Goal: Find specific page/section

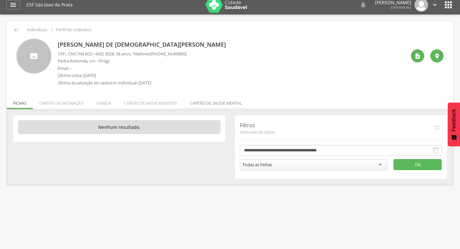
scroll to position [19, 0]
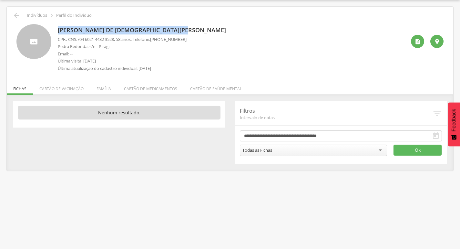
drag, startPoint x: 56, startPoint y: 31, endPoint x: 185, endPoint y: 30, distance: 128.8
click at [188, 30] on div "Maria Nilza de Jesus Samtatanna Varela CPF: , CNS: 704 6021 4432 3528 , 58 anos…" at bounding box center [229, 49] width 427 height 51
copy p "Maria Nilza de Jesus Samtatanna Varela"
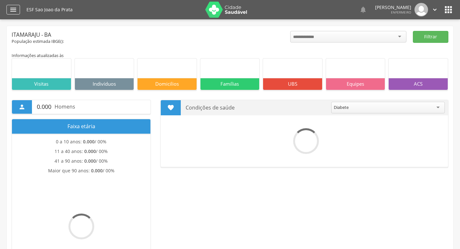
click at [15, 11] on icon "" at bounding box center [13, 10] width 8 height 8
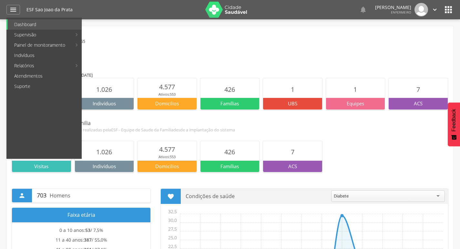
click at [218, 11] on img at bounding box center [226, 10] width 42 height 16
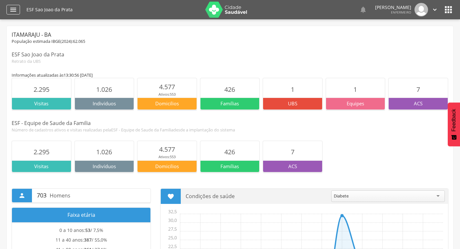
click at [14, 11] on icon "" at bounding box center [13, 10] width 8 height 8
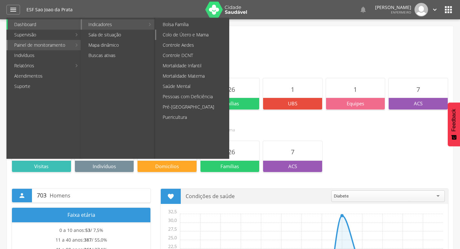
click at [194, 35] on link "Colo de Útero e Mama" at bounding box center [192, 35] width 73 height 10
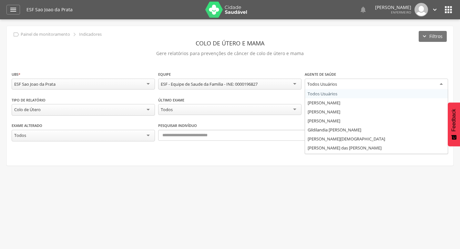
click at [367, 84] on div "Todos Usuários" at bounding box center [376, 85] width 143 height 12
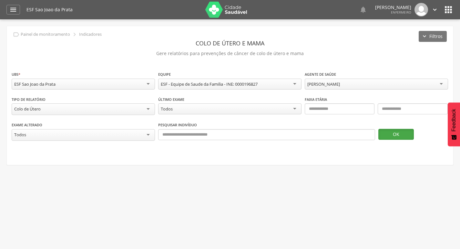
click at [394, 133] on button "OK" at bounding box center [395, 134] width 35 height 11
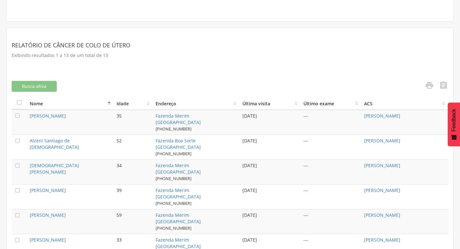
scroll to position [129, 0]
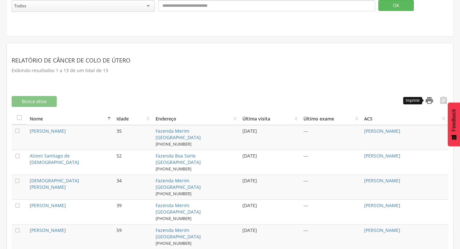
click at [428, 100] on icon "" at bounding box center [429, 100] width 9 height 9
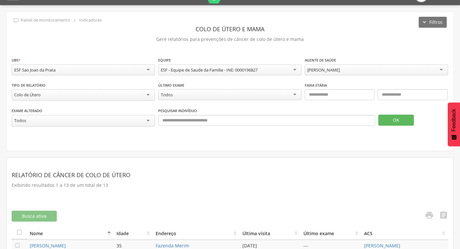
scroll to position [0, 0]
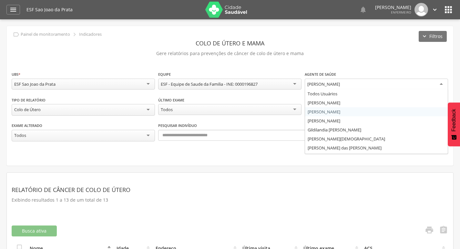
click at [434, 84] on div "[PERSON_NAME]" at bounding box center [376, 85] width 143 height 12
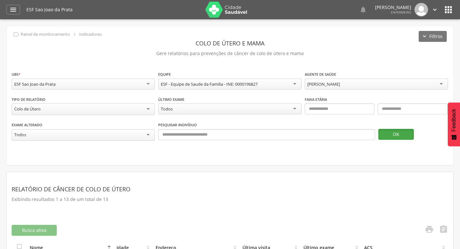
click at [391, 133] on button "OK" at bounding box center [395, 134] width 35 height 11
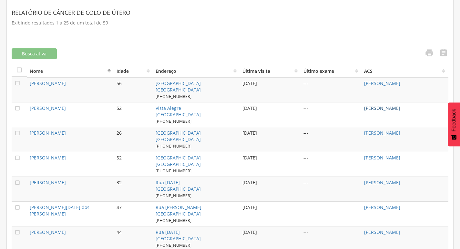
scroll to position [161, 0]
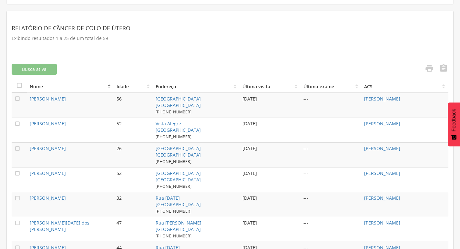
click at [443, 72] on link "" at bounding box center [441, 69] width 13 height 11
click at [430, 67] on icon "" at bounding box center [429, 68] width 9 height 9
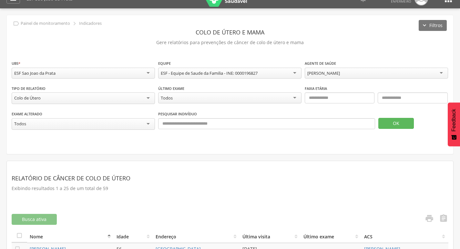
scroll to position [0, 0]
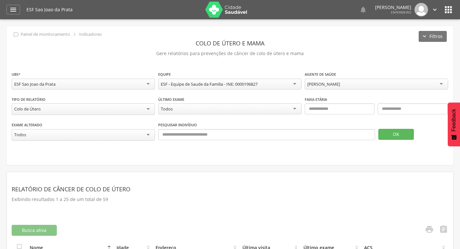
click at [340, 84] on div "[PERSON_NAME]" at bounding box center [323, 84] width 33 height 6
click at [395, 135] on button "OK" at bounding box center [395, 134] width 35 height 11
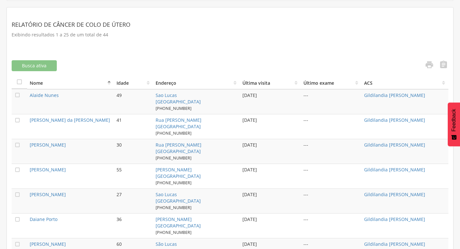
scroll to position [161, 0]
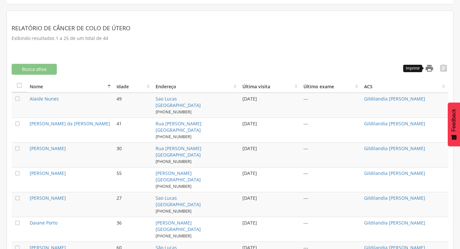
click at [426, 65] on icon "" at bounding box center [429, 68] width 9 height 9
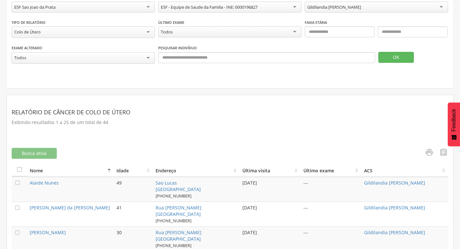
scroll to position [0, 0]
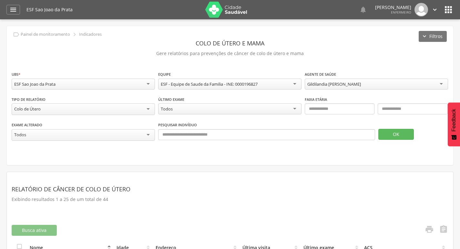
click at [329, 86] on div "Gildilandia [PERSON_NAME]" at bounding box center [334, 84] width 54 height 6
click at [396, 132] on button "OK" at bounding box center [395, 134] width 35 height 11
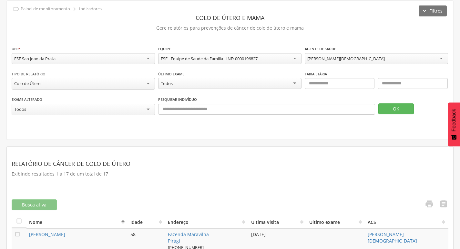
scroll to position [32, 0]
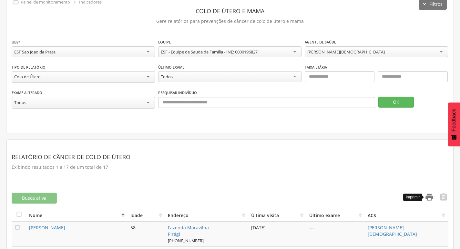
click at [428, 193] on icon "" at bounding box center [429, 197] width 9 height 9
click at [359, 53] on div "[PERSON_NAME][DEMOGRAPHIC_DATA]" at bounding box center [345, 52] width 77 height 6
click at [395, 98] on button "OK" at bounding box center [395, 102] width 35 height 11
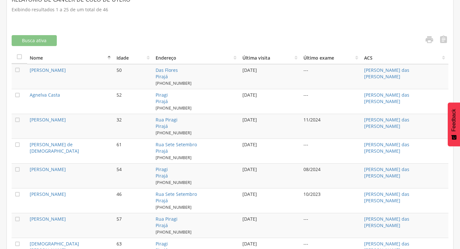
scroll to position [129, 0]
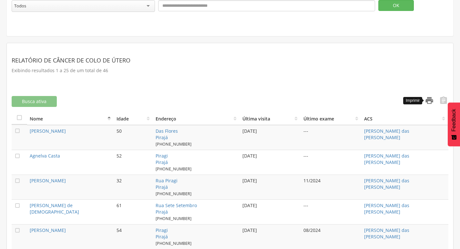
click at [427, 100] on icon "" at bounding box center [429, 100] width 9 height 9
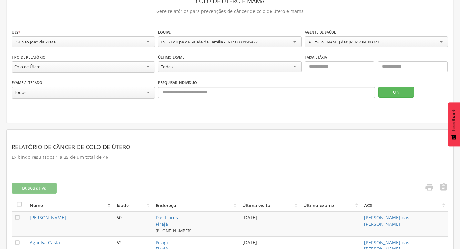
scroll to position [0, 0]
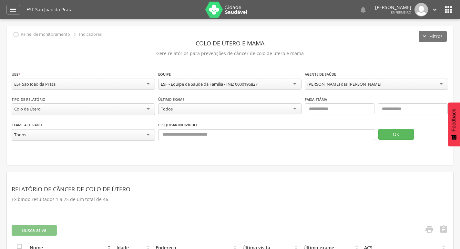
click at [376, 85] on div "[PERSON_NAME] das [PERSON_NAME]" at bounding box center [344, 84] width 74 height 6
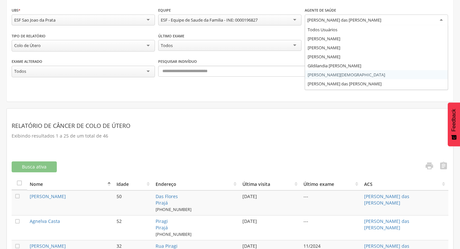
scroll to position [97, 0]
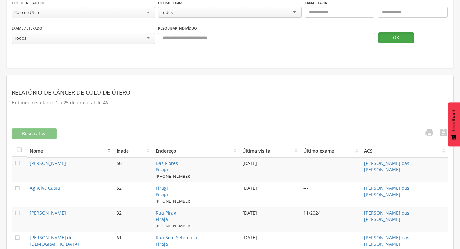
click at [389, 38] on button "OK" at bounding box center [395, 37] width 35 height 11
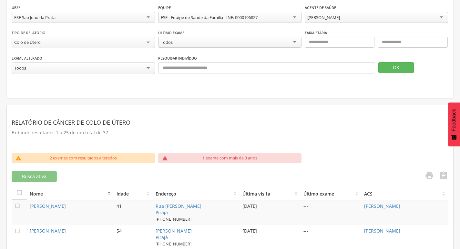
scroll to position [65, 0]
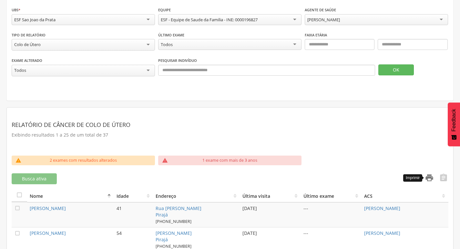
click at [428, 176] on icon "" at bounding box center [429, 178] width 9 height 9
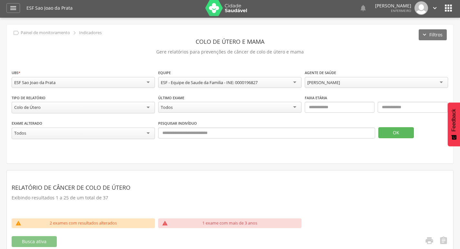
scroll to position [0, 0]
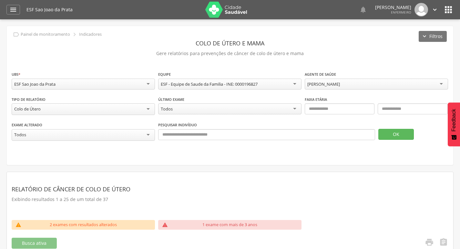
click at [447, 5] on icon "" at bounding box center [448, 10] width 10 height 10
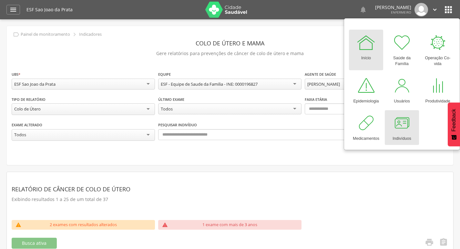
click at [403, 127] on div at bounding box center [401, 123] width 19 height 19
